Goal: Task Accomplishment & Management: Manage account settings

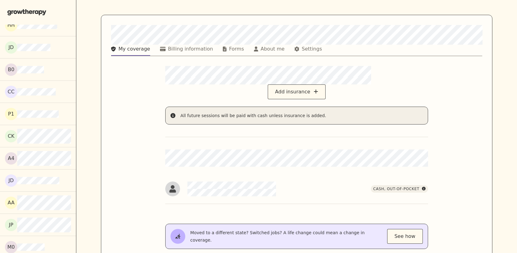
scroll to position [8061, 0]
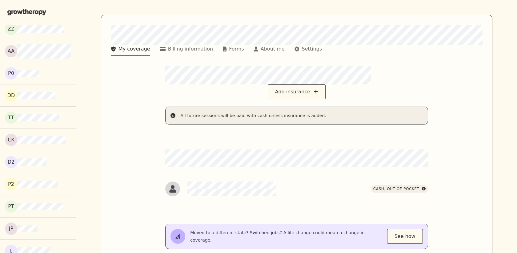
click at [141, 146] on div "Add insurance All future sessions will be paid with cash unless insurance is ad…" at bounding box center [296, 174] width 315 height 217
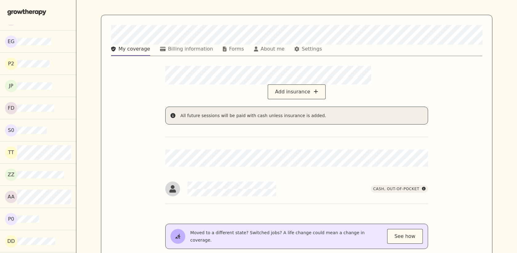
scroll to position [9110, 0]
